Goal: Use online tool/utility: Use online tool/utility

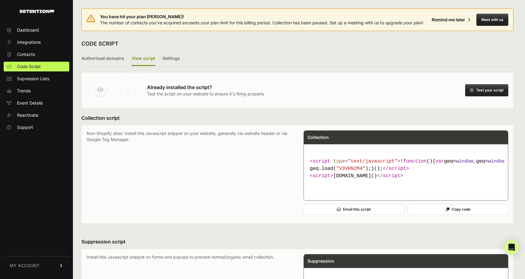
click at [485, 91] on button "Test your script" at bounding box center [487, 90] width 43 height 12
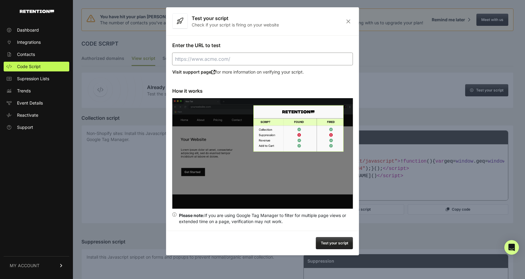
click at [186, 57] on input "Enter the URL to test" at bounding box center [262, 59] width 181 height 13
paste input "Share debug session Enter a website, select your tags for debugging, then copy …"
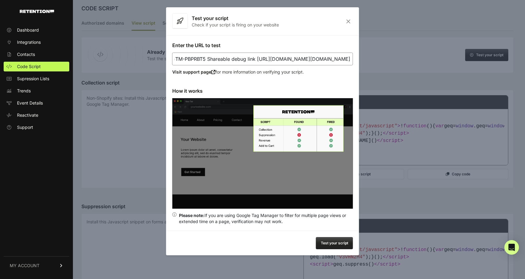
scroll to position [36, 0]
click at [329, 240] on button "Test your script" at bounding box center [334, 243] width 37 height 12
click at [213, 59] on input "Share debug session Enter a website, select your tags for debugging, then copy …" at bounding box center [262, 59] width 181 height 13
type input "[URL][DOMAIN_NAME] Choose tags to debug Google tags + GTM-PBPRBT5 Shareable deb…"
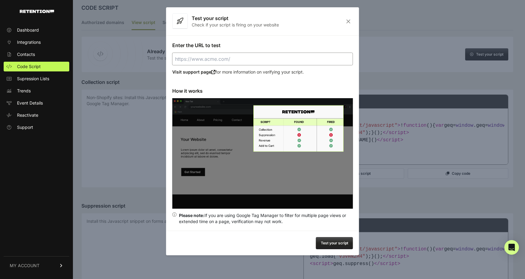
paste input "[URL][DOMAIN_NAME][DOMAIN_NAME]"
click at [335, 239] on button "Test your script" at bounding box center [334, 243] width 37 height 12
click at [239, 60] on input "[URL][DOMAIN_NAME][DOMAIN_NAME]" at bounding box center [262, 59] width 181 height 13
paste input "[DOMAIN_NAME][URL]"
click at [329, 241] on button "Test your script" at bounding box center [334, 243] width 37 height 12
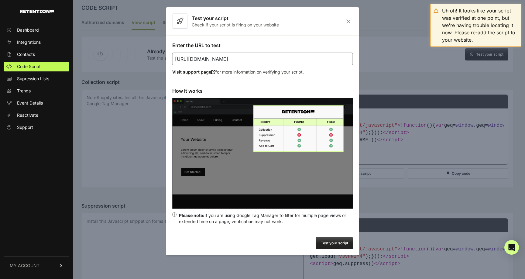
click at [241, 61] on input "[URL][DOMAIN_NAME]" at bounding box center [262, 59] width 181 height 13
paste input "413885"
type input "[URL][DOMAIN_NAME]"
click at [332, 241] on button "Test your script" at bounding box center [334, 243] width 37 height 12
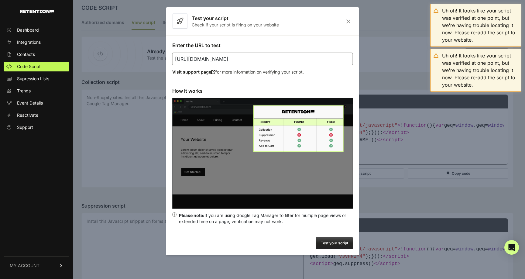
click at [347, 21] on icon "Close" at bounding box center [348, 21] width 9 height 5
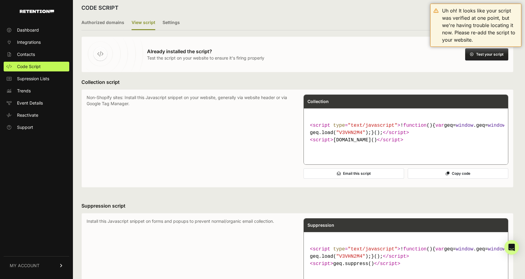
click at [283, 61] on div "Already installed the script? Test the script on your website to ensure it's fi…" at bounding box center [297, 54] width 432 height 36
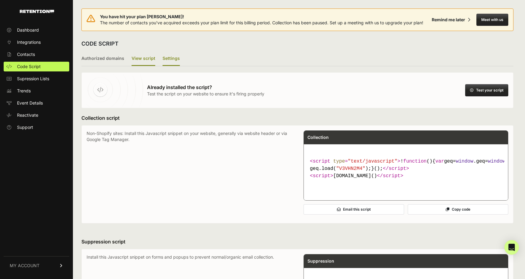
click at [175, 58] on label "Settings" at bounding box center [171, 59] width 17 height 14
click at [0, 0] on input "Settings" at bounding box center [0, 0] width 0 height 0
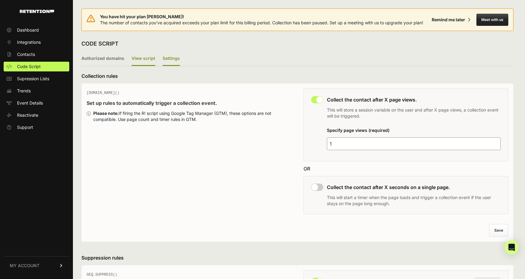
click at [138, 57] on label "View script" at bounding box center [144, 59] width 24 height 14
click at [0, 0] on input "View script" at bounding box center [0, 0] width 0 height 0
